Goal: Find specific page/section: Find specific page/section

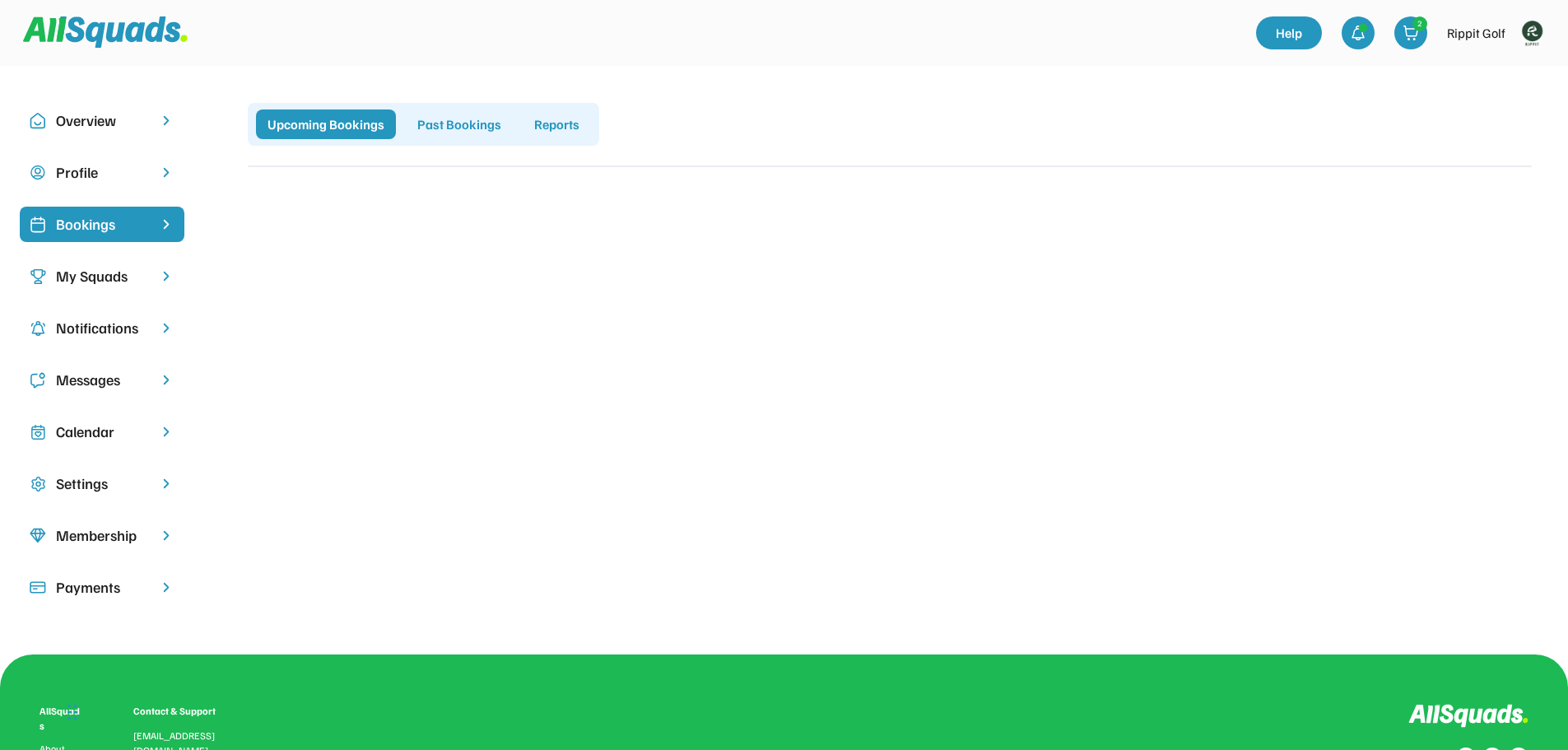
click at [1528, 28] on img at bounding box center [1531, 33] width 33 height 33
click at [1501, 69] on link "Profile" at bounding box center [1510, 72] width 97 height 33
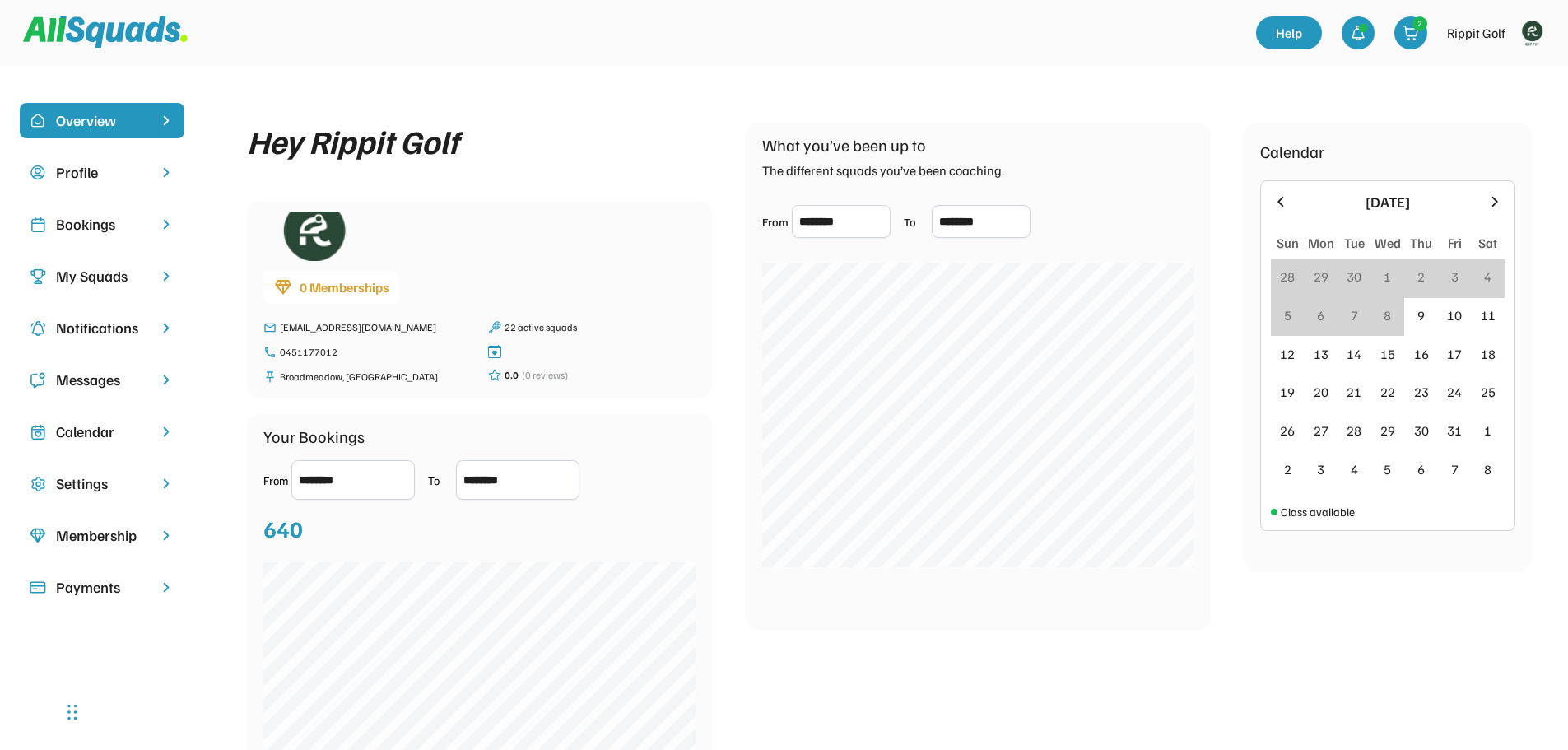
click at [105, 221] on div "Bookings" at bounding box center [102, 224] width 92 height 22
